Goal: Task Accomplishment & Management: Complete application form

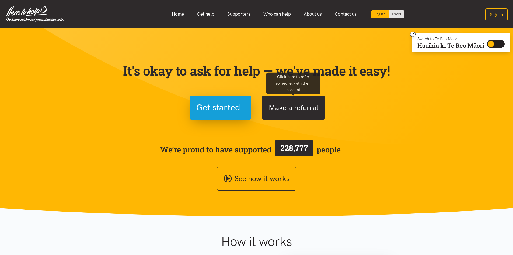
click at [281, 110] on button "Make a referral" at bounding box center [293, 107] width 63 height 24
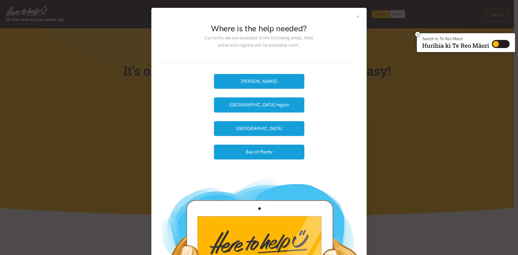
click at [355, 18] on button "Close" at bounding box center [357, 16] width 5 height 5
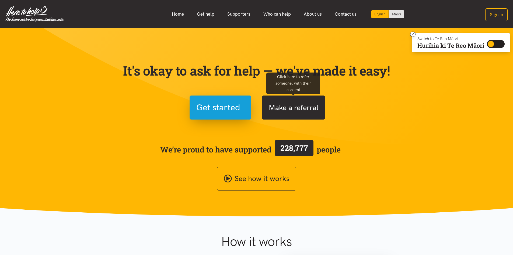
click at [286, 111] on button "Make a referral" at bounding box center [293, 107] width 63 height 24
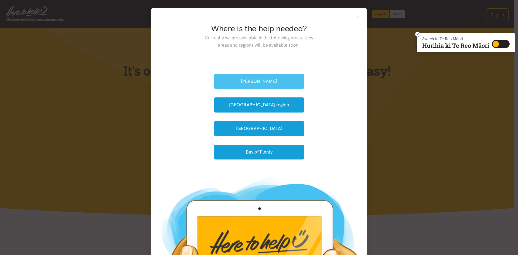
click at [258, 81] on button "[PERSON_NAME]" at bounding box center [259, 81] width 90 height 15
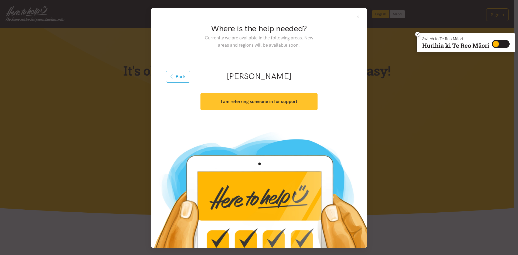
click at [268, 100] on strong "I am referring someone in for support" at bounding box center [258, 101] width 77 height 5
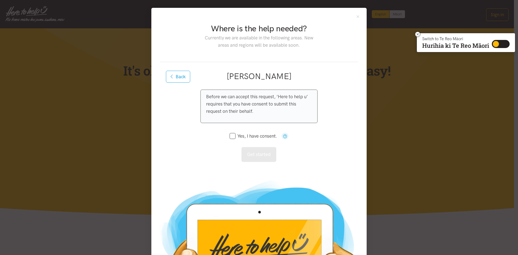
click at [229, 132] on div "Yes, I have consent." at bounding box center [258, 136] width 59 height 18
click at [232, 135] on input "Yes, I have consent." at bounding box center [252, 136] width 47 height 5
checkbox input "true"
click at [258, 153] on button "Get started" at bounding box center [258, 154] width 35 height 15
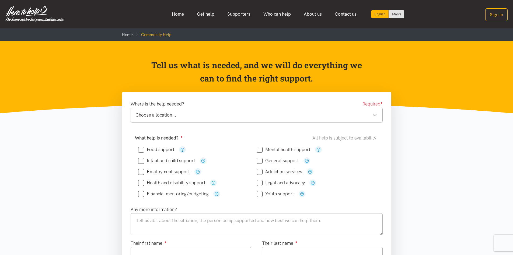
click at [144, 145] on div "Food support" at bounding box center [197, 149] width 119 height 11
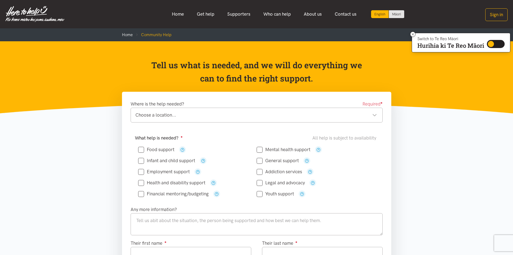
click at [143, 149] on input "Food support" at bounding box center [156, 149] width 36 height 5
checkbox input "true"
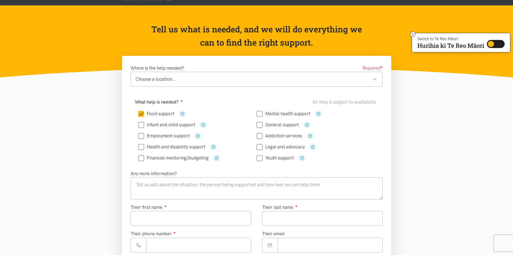
scroll to position [27, 0]
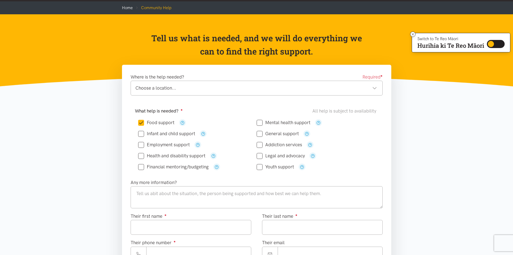
click at [312, 91] on div "Choose a location..." at bounding box center [257, 87] width 242 height 7
click at [160, 196] on textarea at bounding box center [257, 197] width 252 height 22
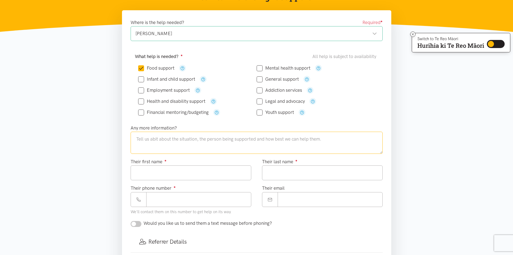
scroll to position [81, 0]
